Goal: Use online tool/utility

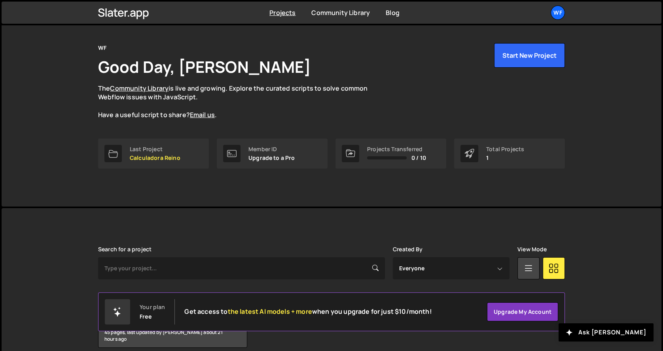
scroll to position [56, 0]
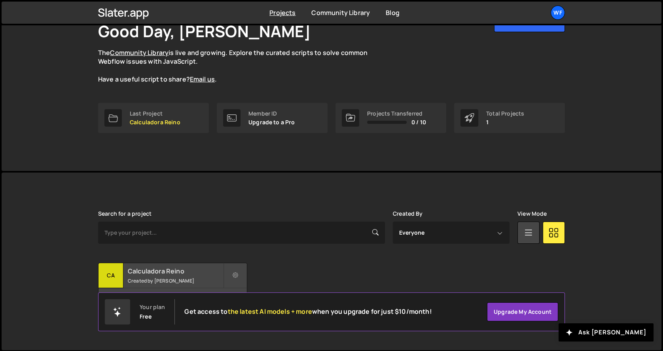
click at [182, 267] on h2 "Calculadora Reino" at bounding box center [175, 271] width 95 height 9
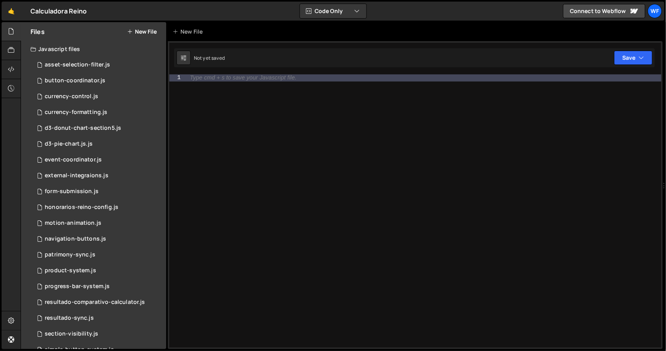
click at [210, 115] on div "Type cmd + s to save your Javascript file." at bounding box center [424, 217] width 476 height 287
click at [93, 63] on div "asset-selection-filter.js" at bounding box center [77, 64] width 65 height 7
